Goal: Information Seeking & Learning: Find specific fact

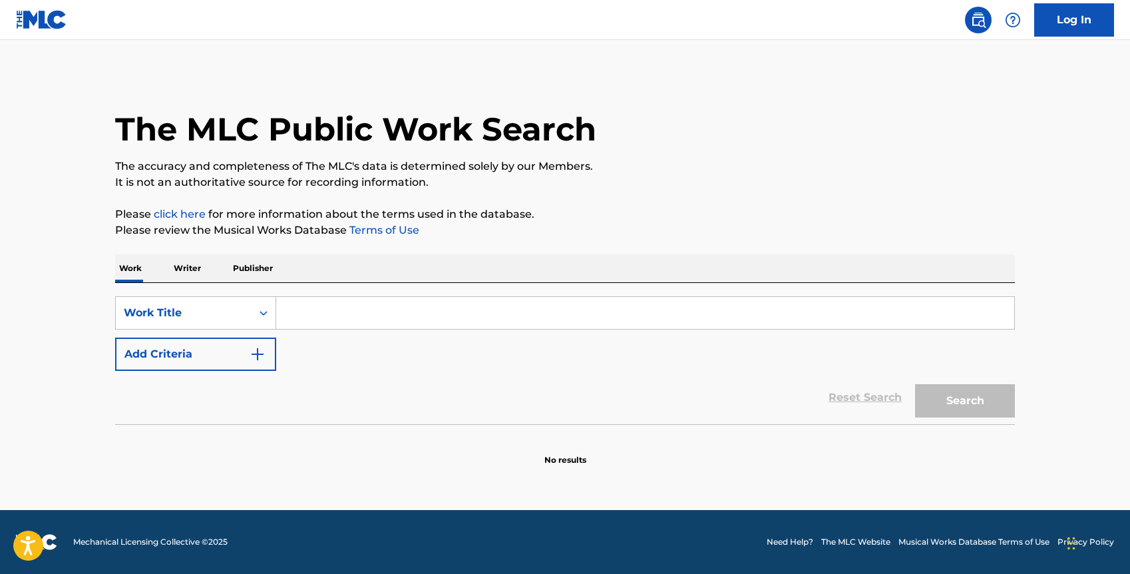
click at [304, 312] on input "Search Form" at bounding box center [645, 313] width 738 height 32
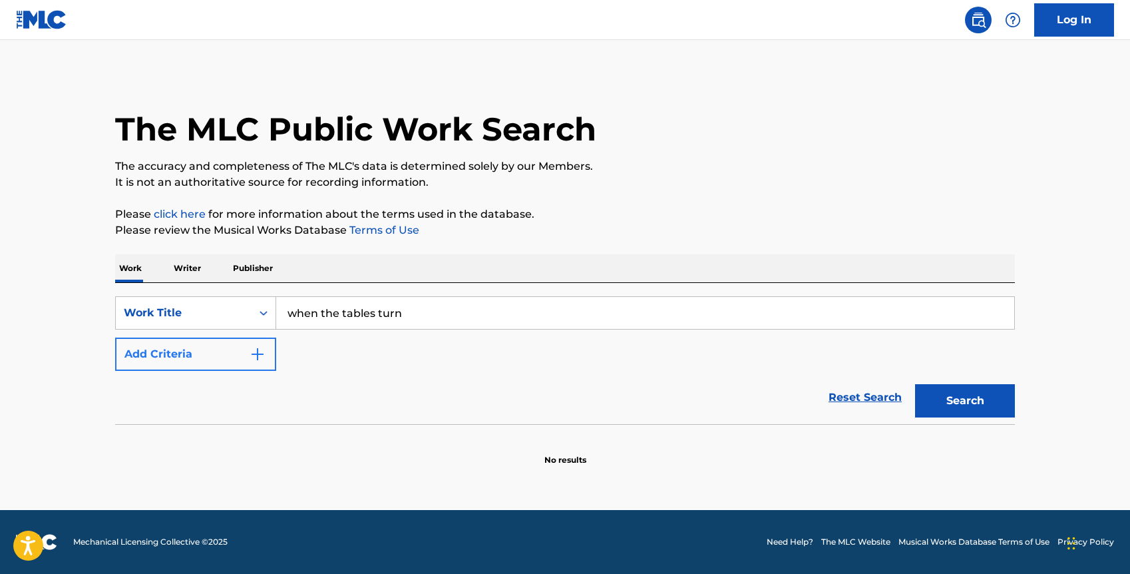
type input "when the tables turn"
click at [199, 338] on button "Add Criteria" at bounding box center [195, 353] width 161 height 33
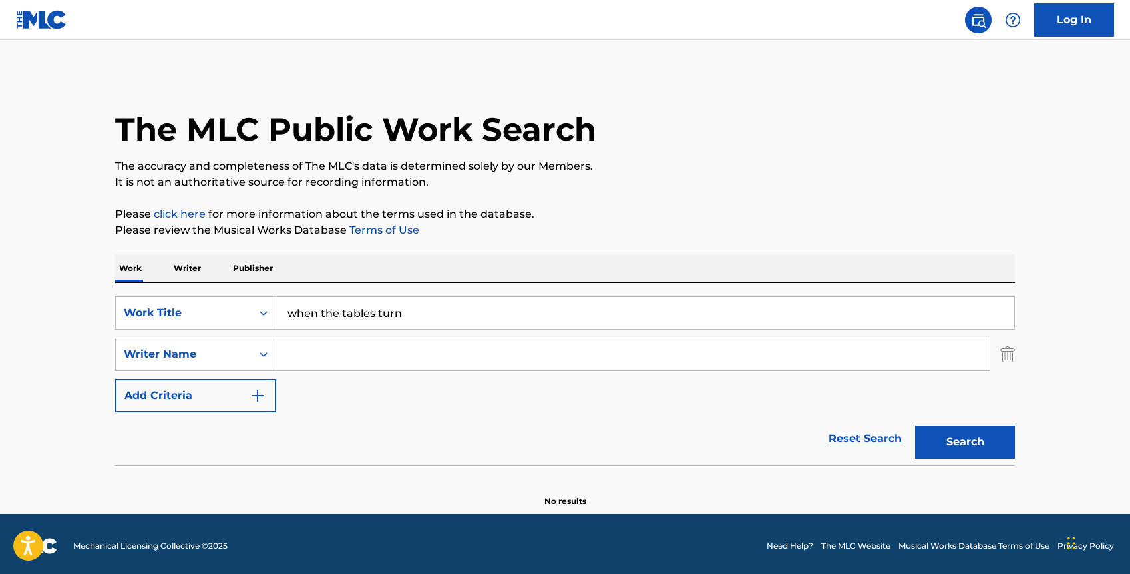
click at [302, 358] on input "Search Form" at bounding box center [633, 354] width 714 height 32
type input "[PERSON_NAME]"
click at [915, 425] on button "Search" at bounding box center [965, 441] width 100 height 33
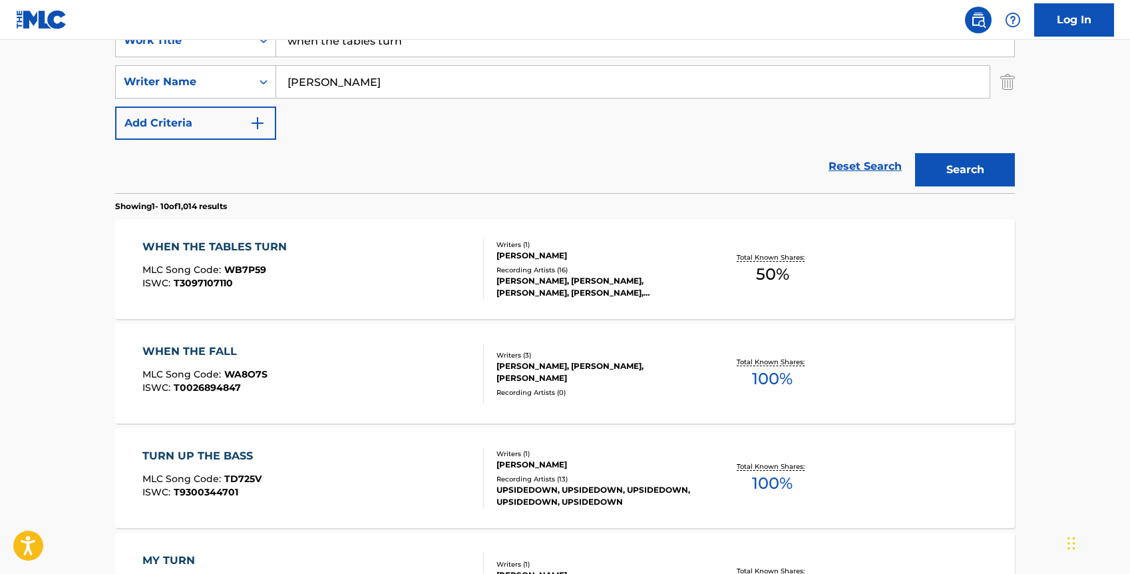
scroll to position [327, 0]
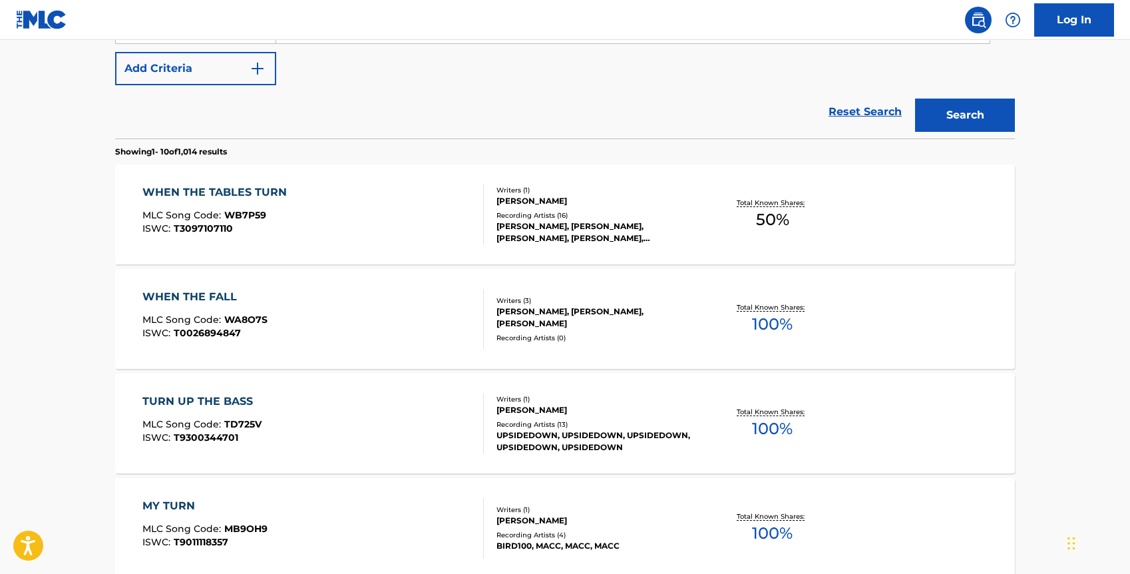
click at [337, 236] on div "WHEN THE TABLES TURN MLC Song Code : WB7P59 ISWC : T3097107110" at bounding box center [313, 214] width 342 height 60
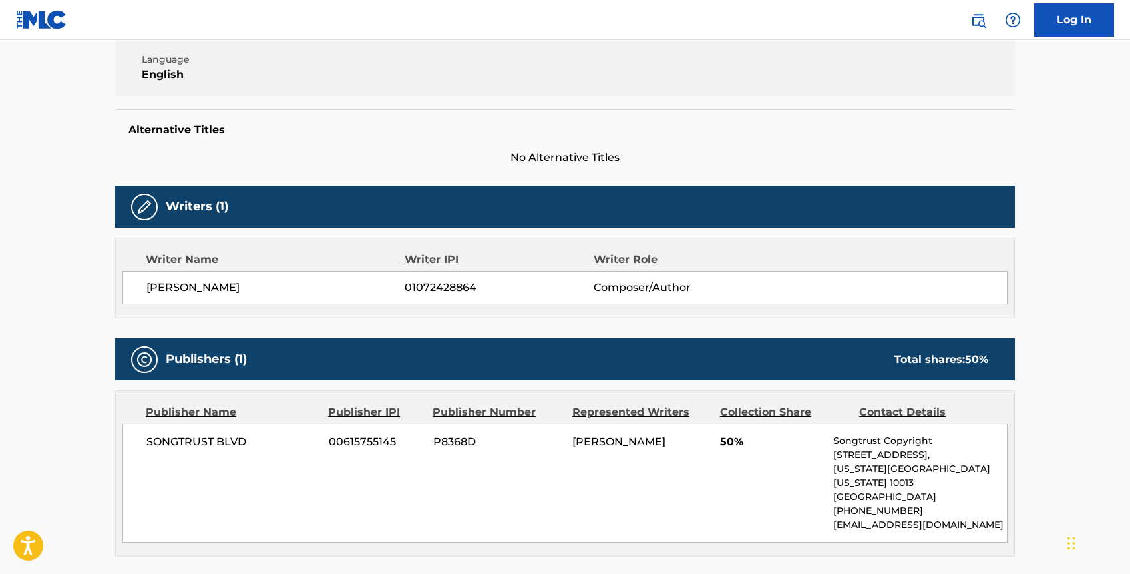
scroll to position [419, 0]
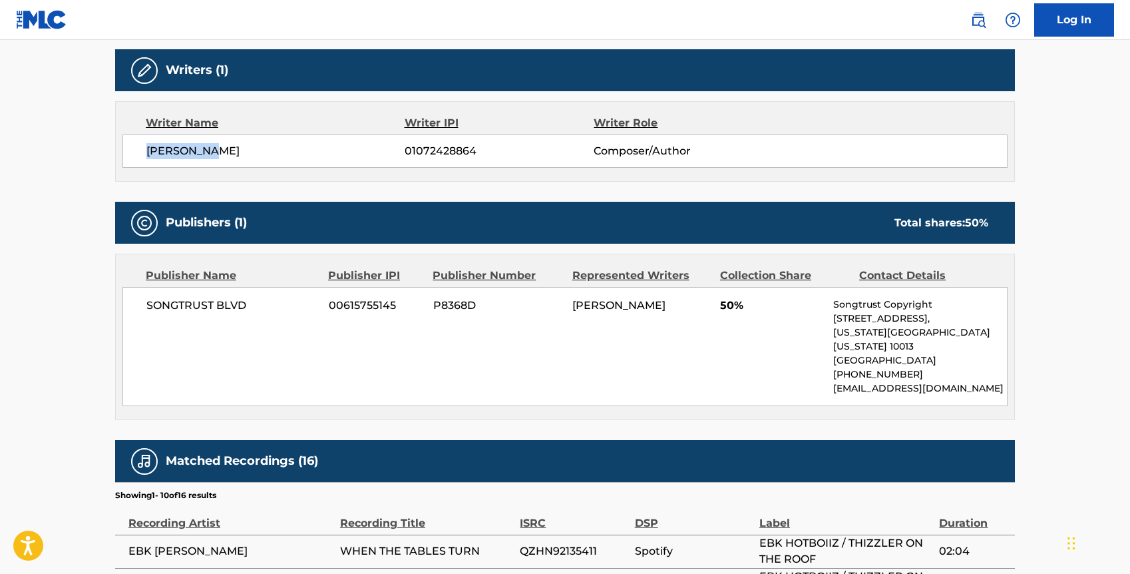
drag, startPoint x: 219, startPoint y: 146, endPoint x: 126, endPoint y: 142, distance: 92.6
click at [126, 143] on div "[PERSON_NAME] 01072428864 Composer/Author" at bounding box center [564, 150] width 885 height 33
drag, startPoint x: 491, startPoint y: 150, endPoint x: 410, endPoint y: 148, distance: 81.2
click at [410, 149] on span "01072428864" at bounding box center [499, 151] width 189 height 16
copy span "1072428864"
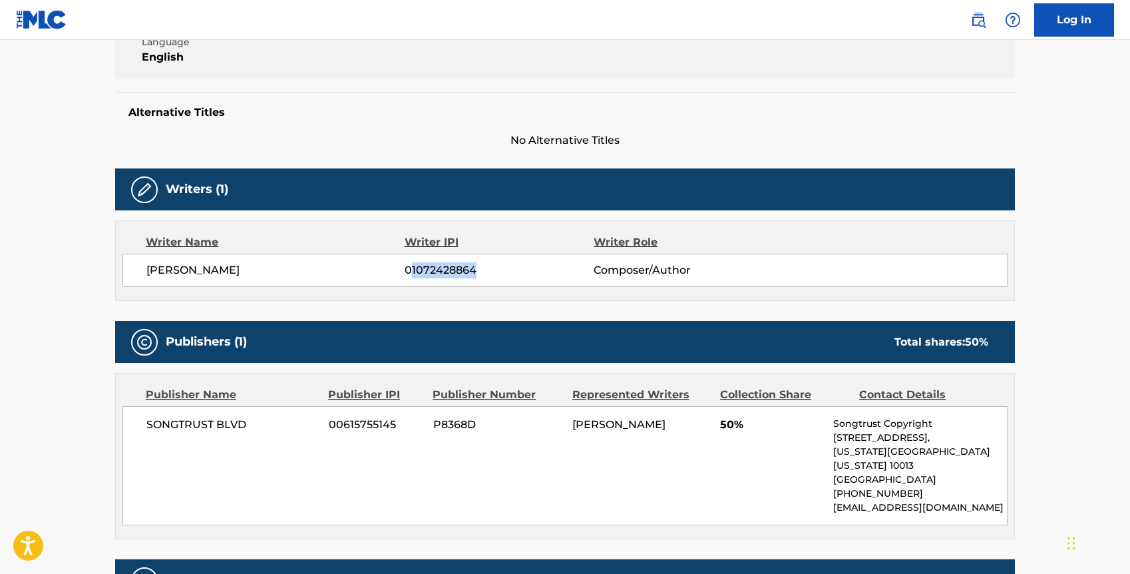
scroll to position [831, 0]
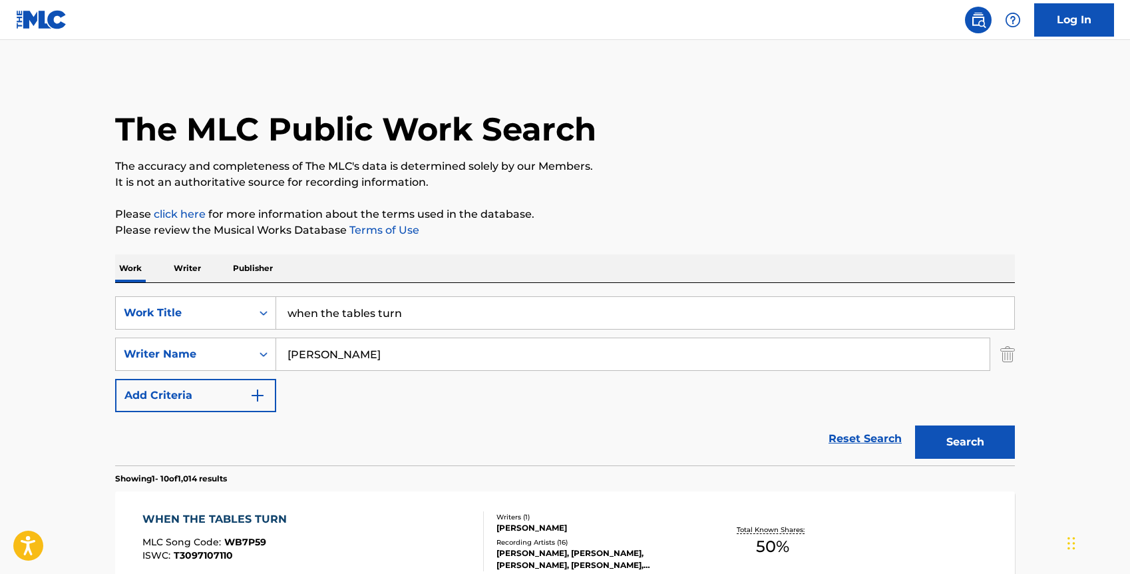
click at [198, 265] on p "Writer" at bounding box center [187, 268] width 35 height 28
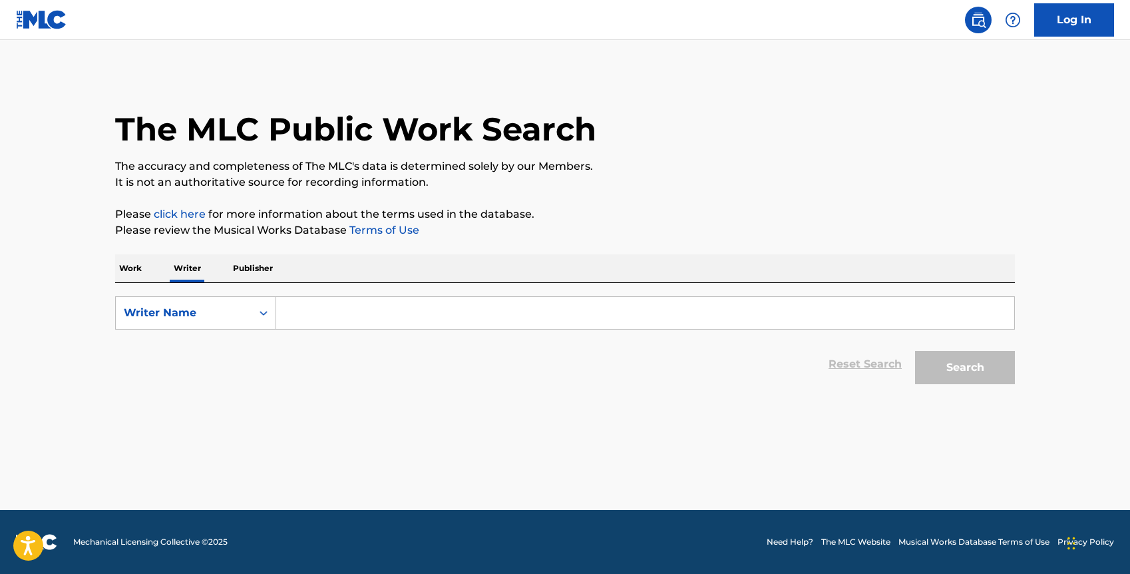
click at [304, 321] on input "Search Form" at bounding box center [645, 313] width 738 height 32
paste input "1072428864"
type input "1072428864"
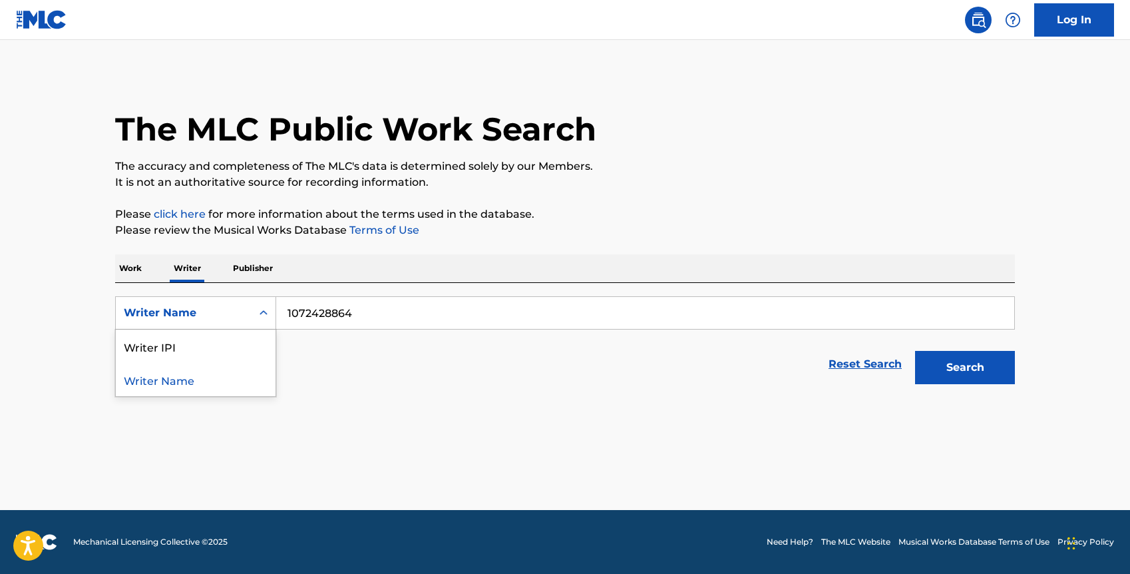
click at [205, 306] on div "Writer Name" at bounding box center [184, 313] width 120 height 16
click at [187, 335] on div "Writer IPI" at bounding box center [196, 345] width 160 height 33
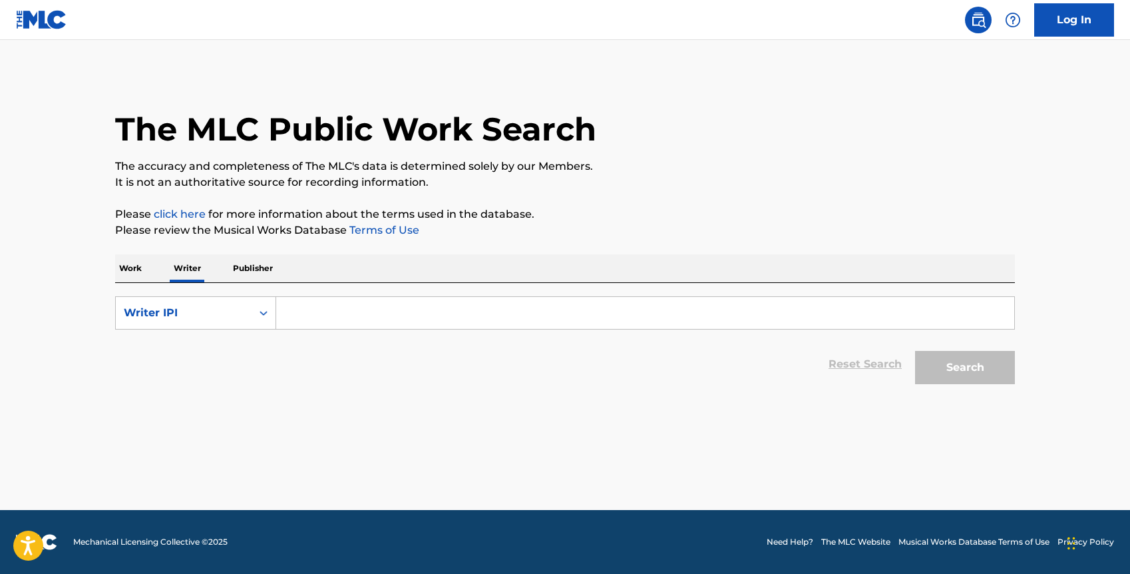
click at [375, 310] on input "Search Form" at bounding box center [645, 313] width 738 height 32
paste input "1072428864"
click at [915, 351] on button "Search" at bounding box center [965, 367] width 100 height 33
click at [956, 372] on button "Search" at bounding box center [965, 367] width 100 height 33
click at [287, 313] on input "1072428864" at bounding box center [645, 313] width 738 height 32
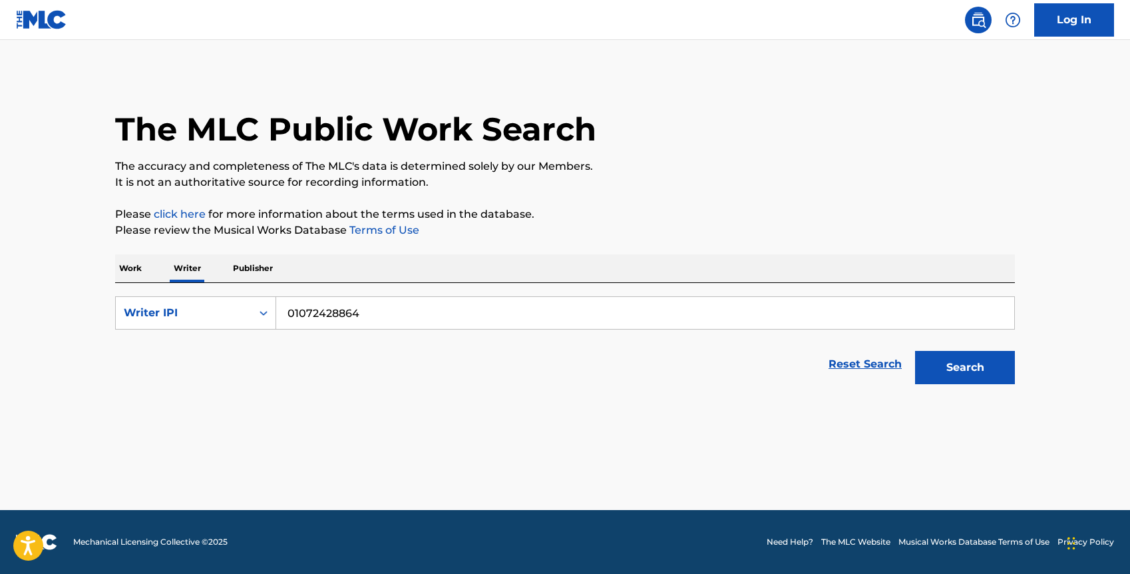
type input "01072428864"
click at [915, 351] on button "Search" at bounding box center [965, 367] width 100 height 33
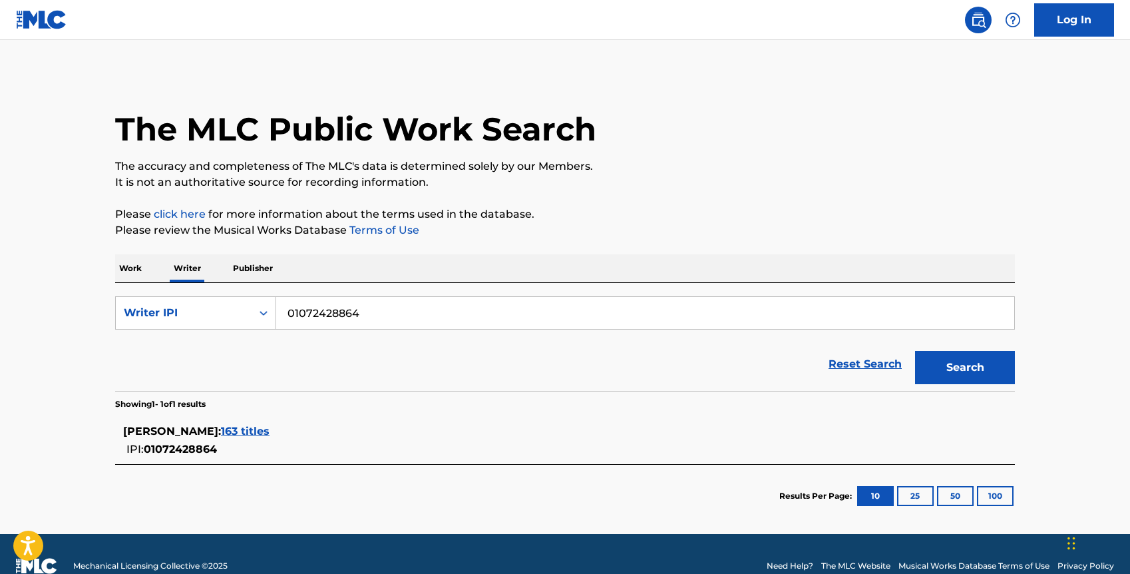
click at [221, 425] on span "163 titles" at bounding box center [245, 431] width 49 height 13
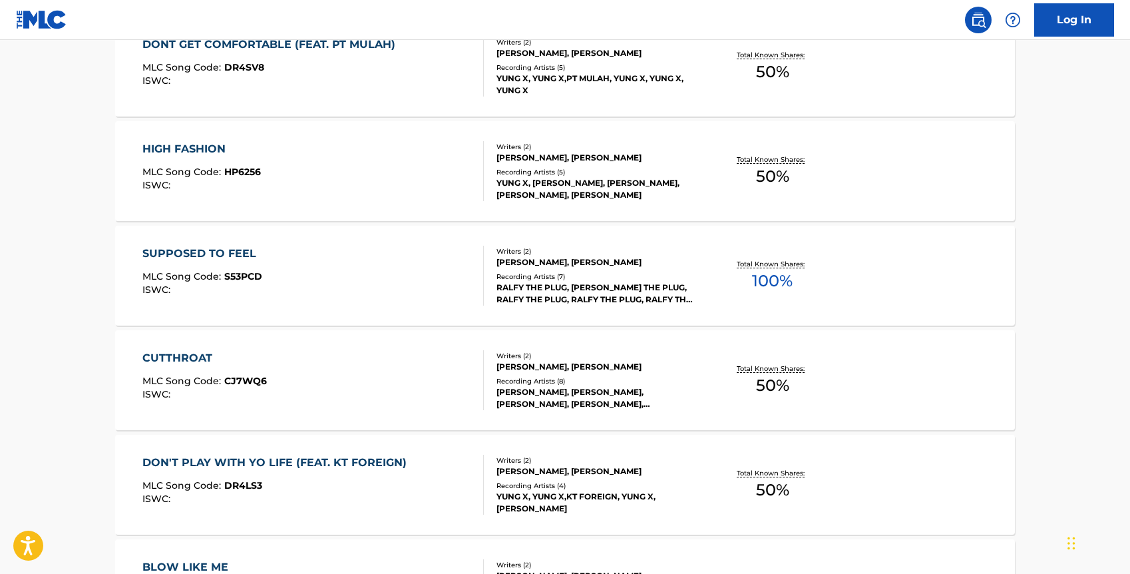
scroll to position [1056, 0]
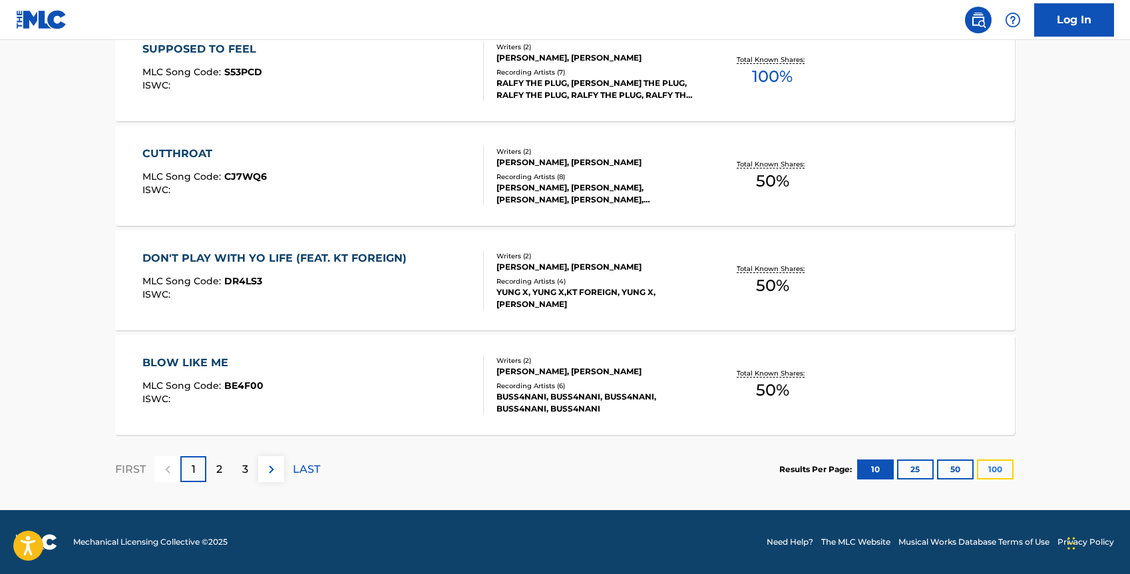
click at [1006, 472] on button "100" at bounding box center [995, 469] width 37 height 20
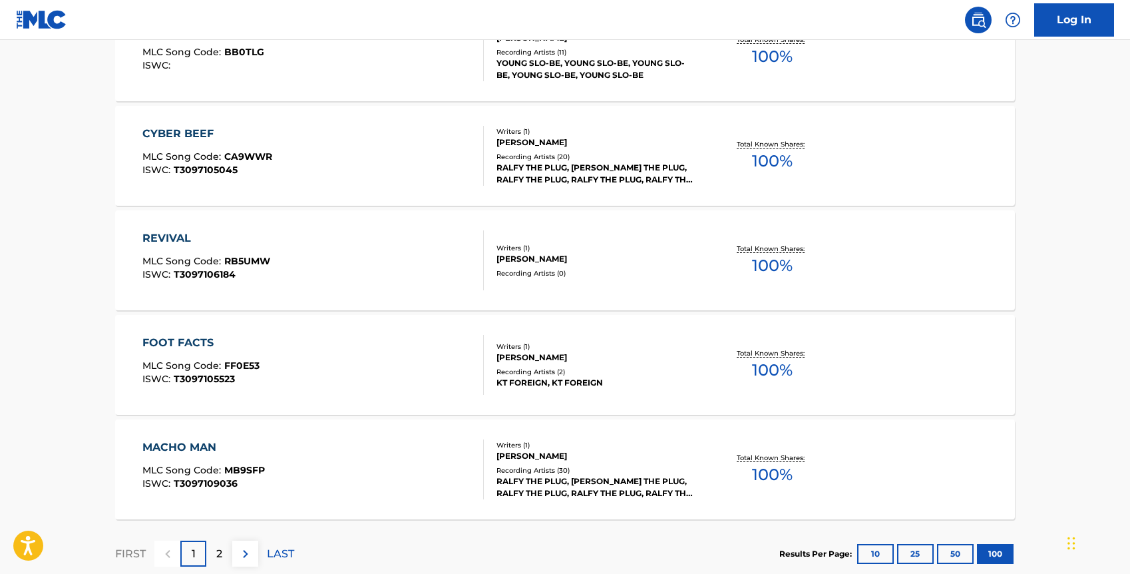
scroll to position [10461, 0]
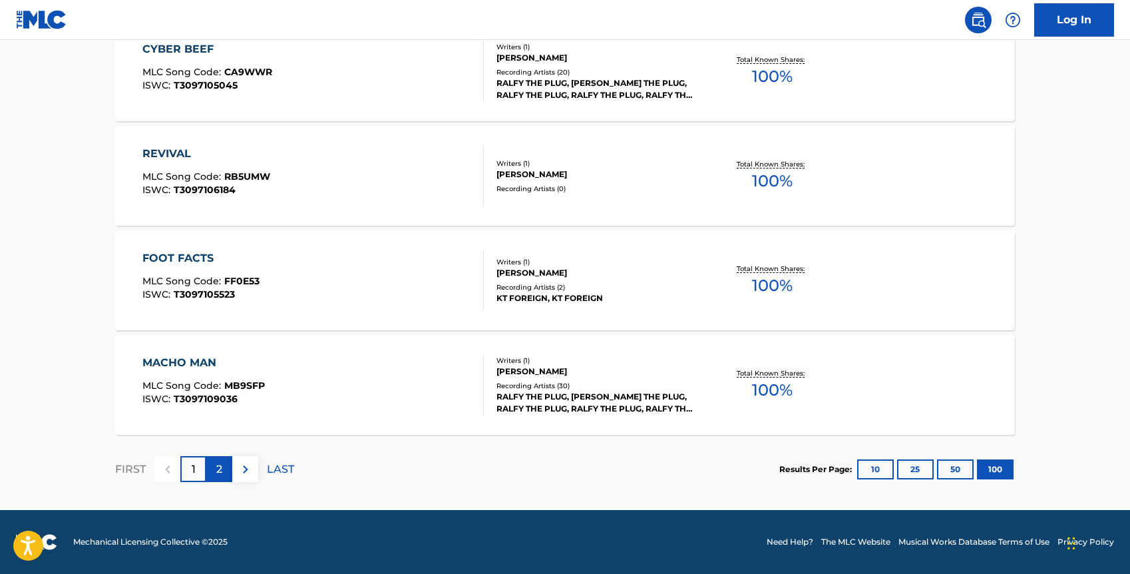
click at [218, 469] on p "2" at bounding box center [219, 469] width 6 height 16
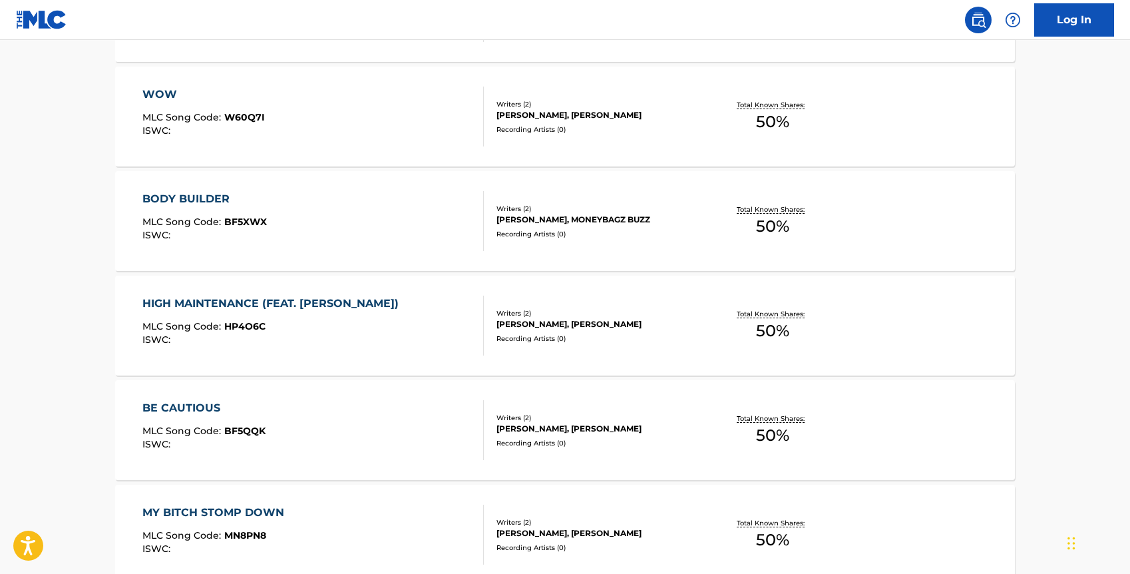
scroll to position [2147, 0]
